Goal: Task Accomplishment & Management: Complete application form

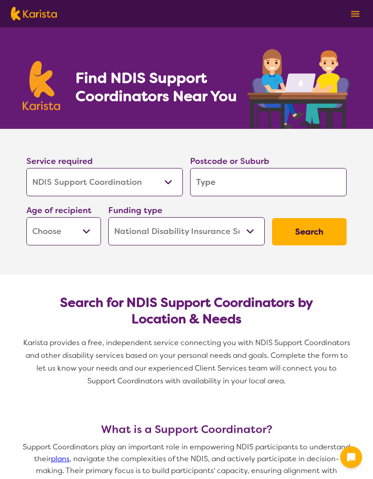
select select "NDIS Support Coordination"
select select "NDIS"
select select "NDIS Support Coordination"
select select "NDIS"
click at [253, 183] on input "search" at bounding box center [268, 182] width 157 height 28
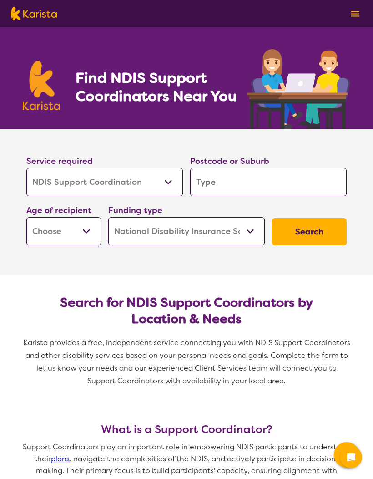
type input "4"
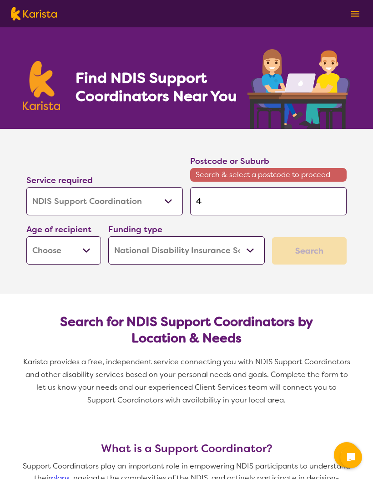
type input "43"
type input "430"
type input "4300"
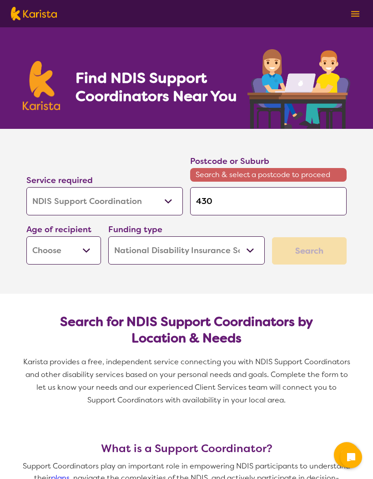
type input "4300"
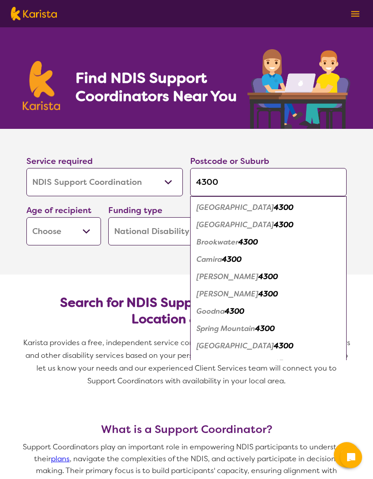
type input "4300"
click at [274, 226] on em "4300" at bounding box center [284, 225] width 20 height 10
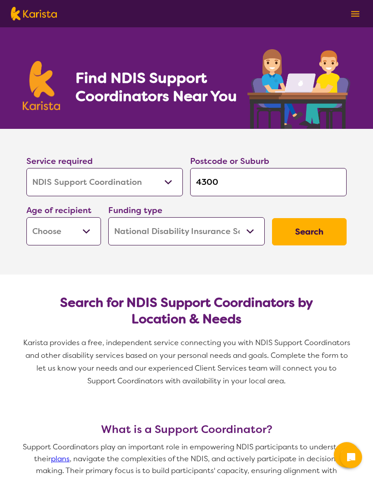
click at [77, 233] on select "Early Childhood - 0 to 9 Child - 10 to 11 Adolescent - 12 to 17 Adult - 18 to 6…" at bounding box center [63, 231] width 75 height 28
select select "EC"
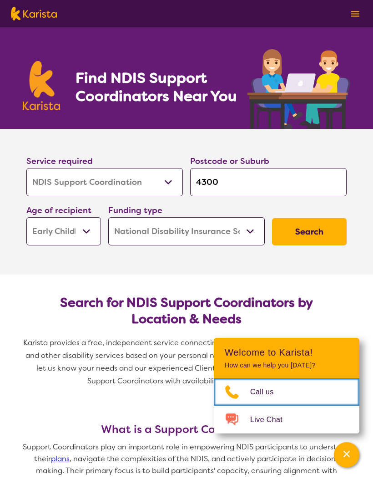
click at [326, 229] on button "Search" at bounding box center [309, 231] width 75 height 27
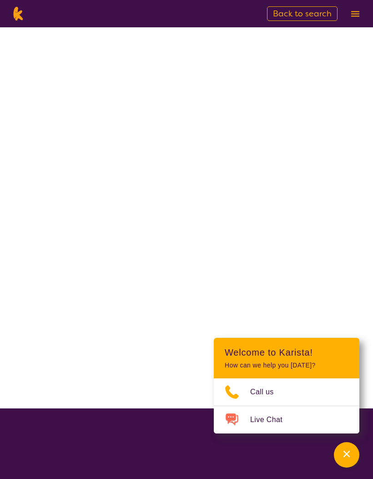
select select "NDIS Support Coordination"
select select "EC"
select select "NDIS"
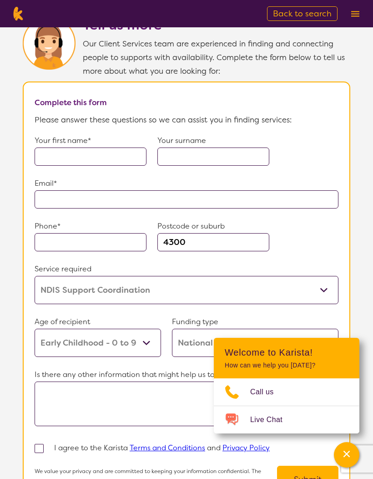
scroll to position [619, 0]
click at [94, 166] on input "text" at bounding box center [91, 157] width 112 height 18
type input "[PERSON_NAME]"
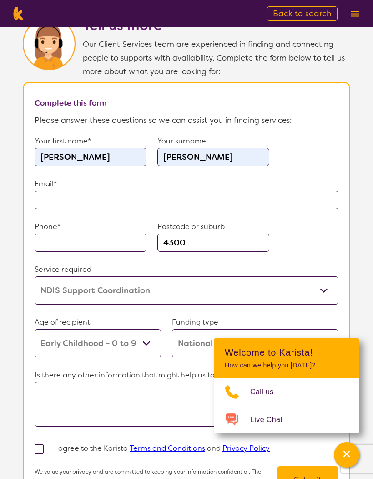
type input "**********"
type input "0407743439"
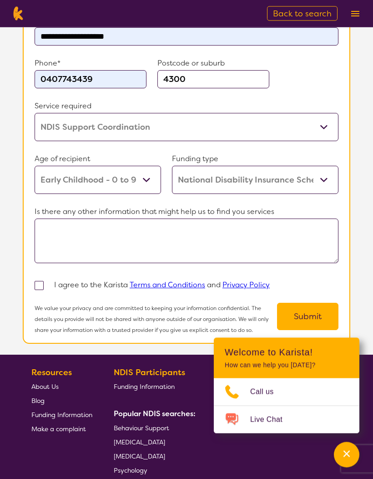
scroll to position [782, 0]
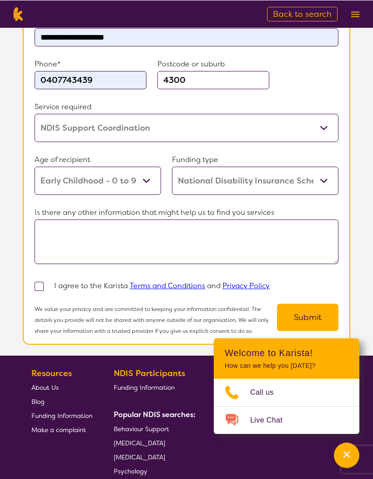
click at [323, 194] on select "Home Care Package (HCP) Home Care Package - Level 1 Home Care Package - Level 2…" at bounding box center [255, 180] width 167 height 28
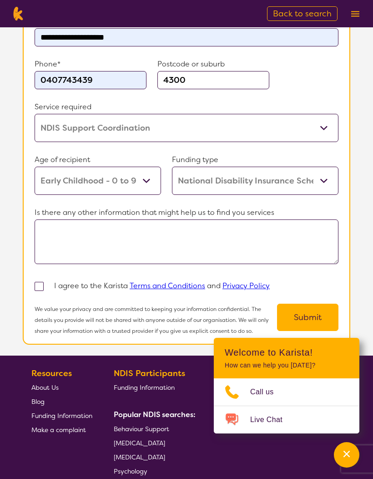
click at [291, 261] on textarea at bounding box center [187, 241] width 304 height 45
type textarea "I’m looking for a support co ordinator."
click at [40, 291] on span at bounding box center [39, 286] width 9 height 9
click at [48, 288] on input "checkbox" at bounding box center [51, 286] width 6 height 6
checkbox input "true"
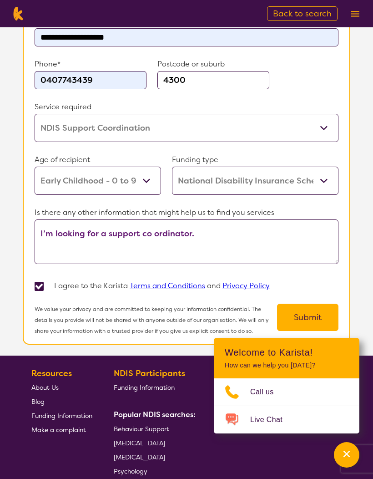
click at [318, 331] on button "Submit" at bounding box center [307, 316] width 61 height 27
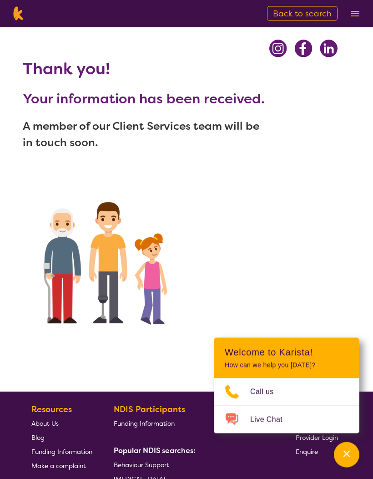
scroll to position [0, 0]
